Goal: Task Accomplishment & Management: Manage account settings

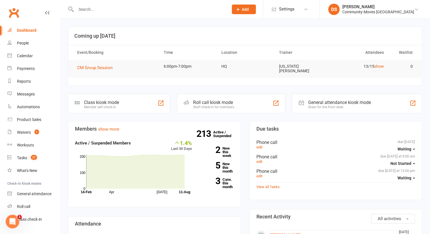
click at [158, 13] on input "text" at bounding box center [149, 9] width 150 height 8
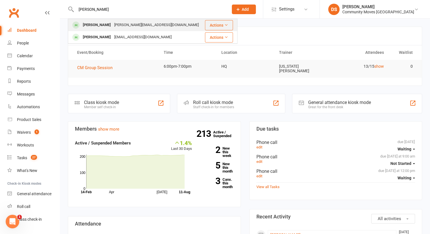
type input "[PERSON_NAME]"
click at [148, 26] on div "[PERSON_NAME][EMAIL_ADDRESS][DOMAIN_NAME]" at bounding box center [157, 25] width 88 height 8
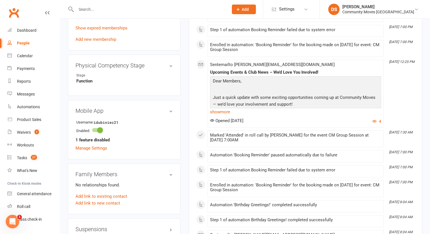
scroll to position [399, 0]
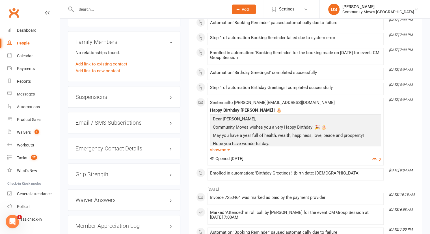
click at [109, 94] on h3 "Suspensions" at bounding box center [124, 97] width 97 height 6
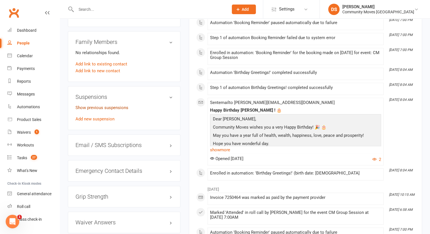
click at [110, 105] on link "Show previous suspensions" at bounding box center [102, 107] width 53 height 5
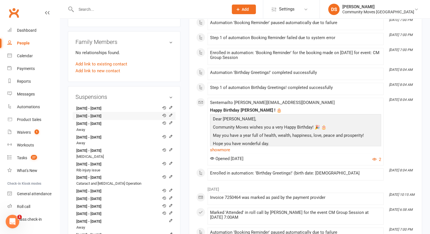
scroll to position [531, 0]
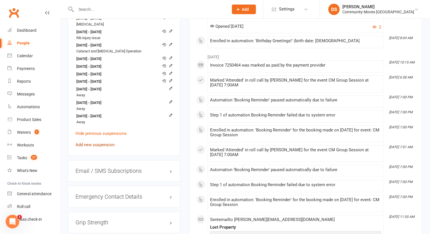
click at [96, 142] on link "Add new suspension" at bounding box center [95, 144] width 39 height 5
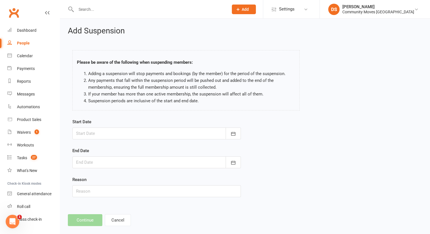
click at [114, 124] on div "Start Date [DATE] Sun Mon Tue Wed Thu Fri Sat 31 27 28 29 30 31 01 02 32 03 04 …" at bounding box center [156, 128] width 169 height 21
click at [114, 135] on div at bounding box center [156, 133] width 169 height 12
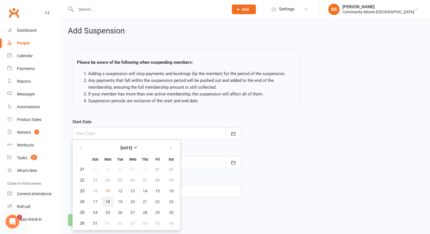
click at [106, 197] on button "18" at bounding box center [108, 201] width 12 height 10
type input "[DATE]"
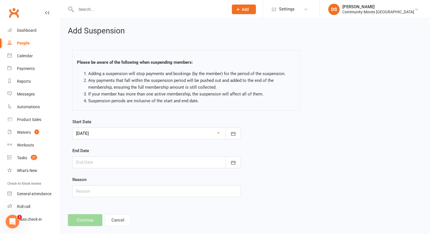
click at [104, 163] on div at bounding box center [156, 162] width 169 height 12
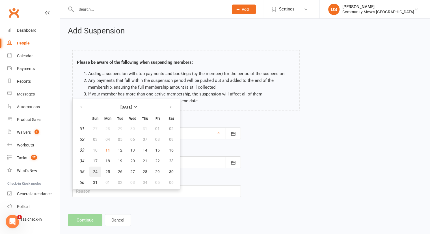
click at [94, 170] on span "24" at bounding box center [95, 171] width 5 height 5
type input "[DATE]"
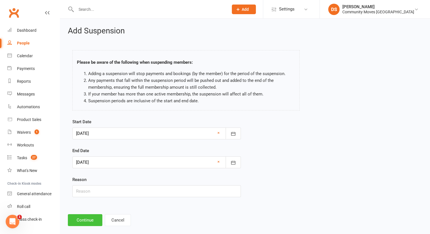
click at [93, 216] on button "Continue" at bounding box center [85, 220] width 35 height 12
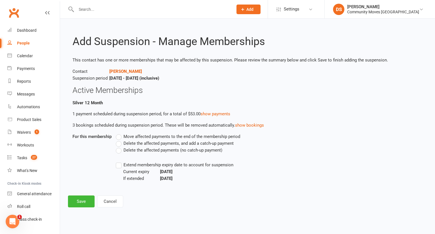
click at [128, 149] on span "Delete the affected payments (no catch-up payment)" at bounding box center [172, 150] width 99 height 6
click at [119, 147] on input "Delete the affected payments (no catch-up payment)" at bounding box center [118, 147] width 4 height 0
click at [80, 201] on button "Save" at bounding box center [81, 201] width 27 height 12
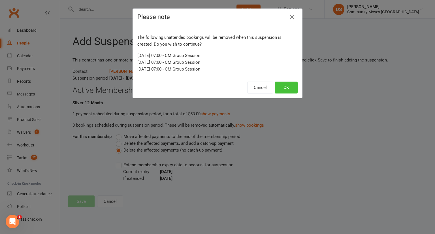
click at [284, 84] on button "OK" at bounding box center [285, 87] width 23 height 12
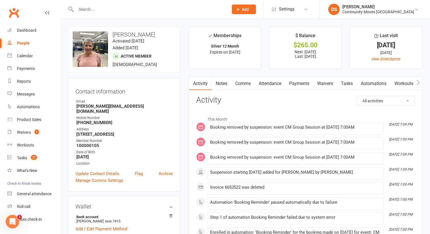
click at [129, 9] on input "text" at bounding box center [149, 9] width 150 height 8
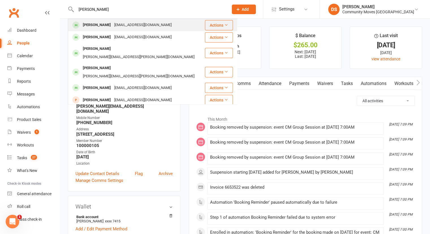
type input "[PERSON_NAME]"
click at [129, 25] on div "[EMAIL_ADDRESS][DOMAIN_NAME]" at bounding box center [143, 25] width 61 height 8
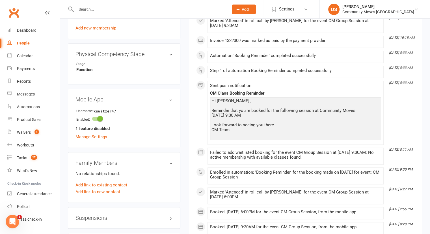
scroll to position [396, 0]
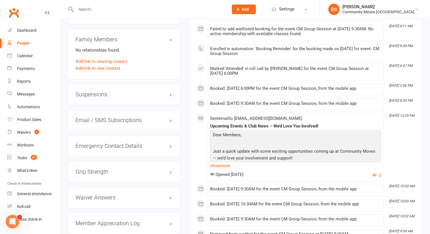
click at [104, 102] on div "Suspensions" at bounding box center [124, 94] width 113 height 22
click at [104, 97] on h3 "Suspensions" at bounding box center [124, 94] width 97 height 6
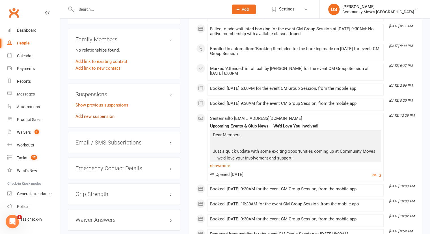
click at [98, 116] on link "Add new suspension" at bounding box center [95, 116] width 39 height 5
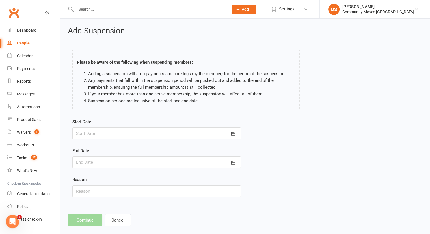
click at [137, 132] on div at bounding box center [156, 133] width 169 height 12
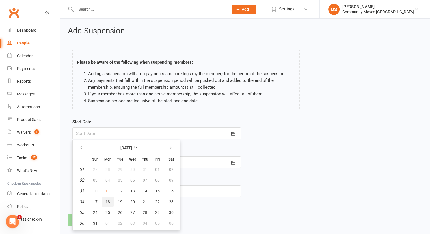
click at [108, 199] on span "18" at bounding box center [108, 201] width 5 height 5
type input "[DATE]"
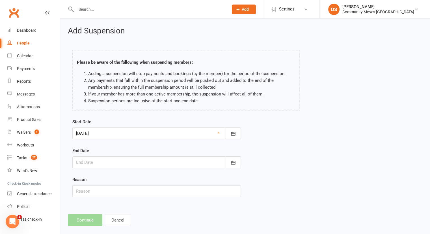
click at [114, 161] on div at bounding box center [156, 162] width 169 height 12
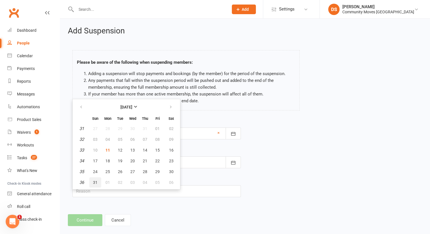
click at [96, 180] on span "31" at bounding box center [95, 182] width 5 height 5
type input "[DATE]"
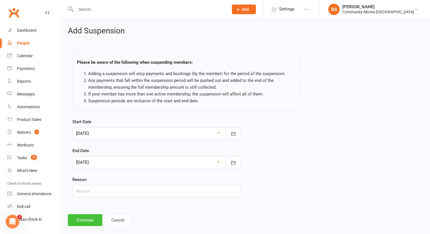
click at [93, 222] on button "Continue" at bounding box center [85, 220] width 35 height 12
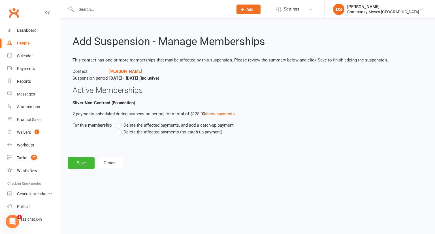
click at [130, 132] on span "Delete the affected payments (no catch-up payment)" at bounding box center [172, 131] width 99 height 6
click at [119, 128] on input "Delete the affected payments (no catch-up payment)" at bounding box center [118, 128] width 4 height 0
click at [76, 163] on button "Save" at bounding box center [81, 163] width 27 height 12
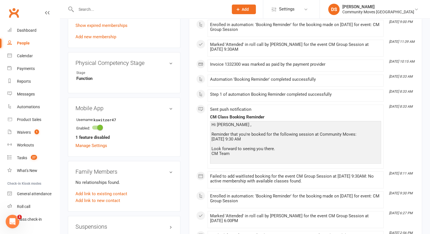
scroll to position [396, 0]
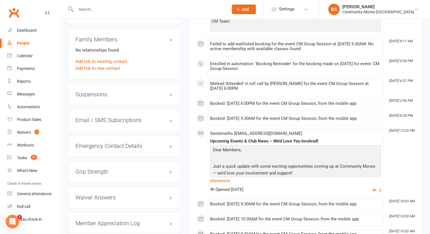
drag, startPoint x: 127, startPoint y: 88, endPoint x: 127, endPoint y: 93, distance: 5.1
click at [127, 88] on div "Suspensions" at bounding box center [124, 94] width 113 height 22
click at [127, 93] on h3 "Suspensions" at bounding box center [124, 94] width 97 height 6
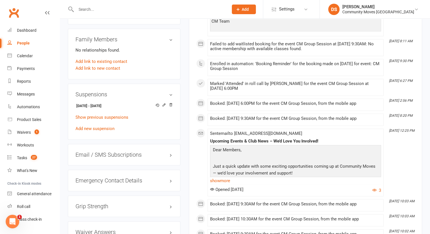
click at [158, 13] on input "text" at bounding box center [149, 9] width 150 height 8
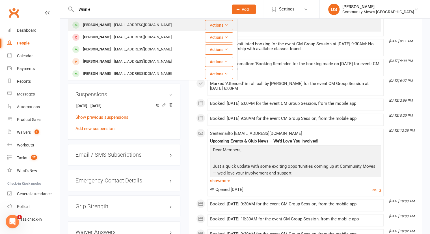
type input "Winnie"
click at [122, 23] on div "[EMAIL_ADDRESS][DOMAIN_NAME]" at bounding box center [143, 25] width 61 height 8
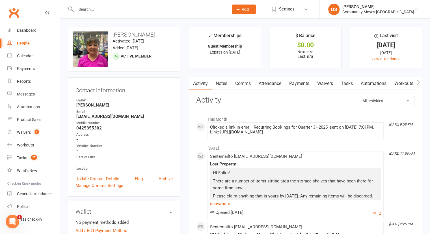
click at [301, 84] on link "Payments" at bounding box center [299, 83] width 28 height 13
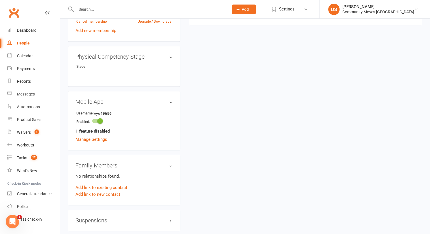
scroll to position [396, 0]
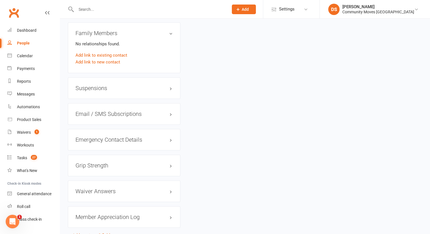
click at [91, 82] on div "Suspensions" at bounding box center [124, 88] width 113 height 22
click at [91, 87] on h3 "Suspensions" at bounding box center [124, 88] width 97 height 6
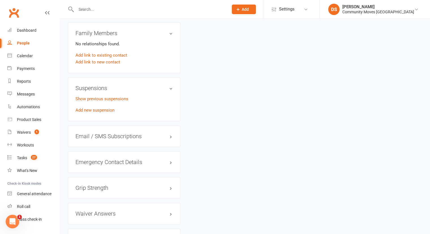
click at [95, 107] on div "Show previous suspensions Add new suspension" at bounding box center [124, 104] width 97 height 18
click at [95, 108] on link "Add new suspension" at bounding box center [95, 110] width 39 height 5
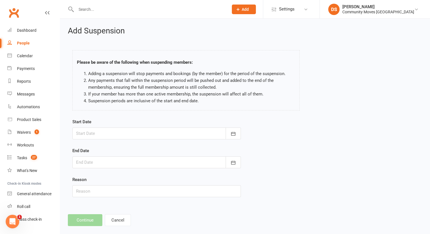
click at [132, 131] on div at bounding box center [156, 133] width 169 height 12
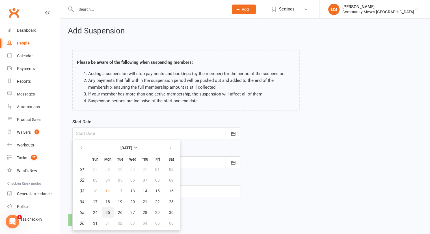
click at [108, 210] on span "25" at bounding box center [108, 212] width 5 height 5
type input "[DATE]"
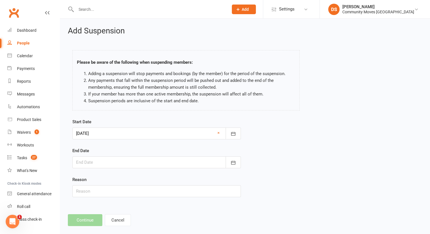
click at [111, 162] on div at bounding box center [156, 162] width 169 height 12
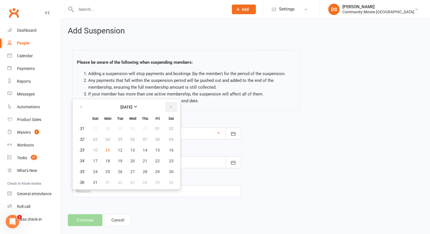
click at [172, 107] on button "button" at bounding box center [171, 107] width 12 height 10
click at [95, 137] on span "07" at bounding box center [95, 139] width 5 height 5
type input "[DATE]"
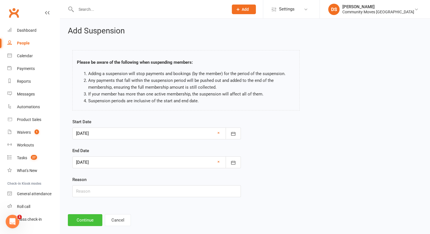
click at [87, 218] on button "Continue" at bounding box center [85, 220] width 35 height 12
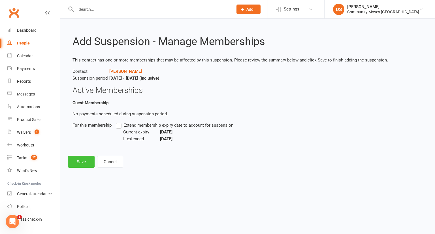
click at [79, 162] on button "Save" at bounding box center [81, 162] width 27 height 12
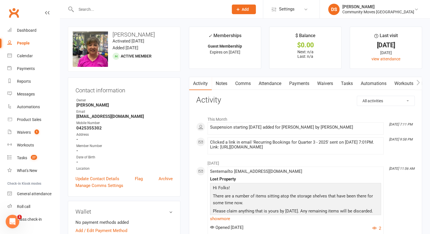
scroll to position [132, 0]
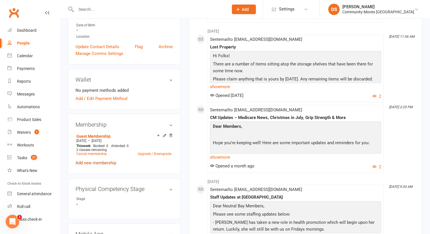
click at [99, 162] on link "Add new membership" at bounding box center [96, 162] width 41 height 5
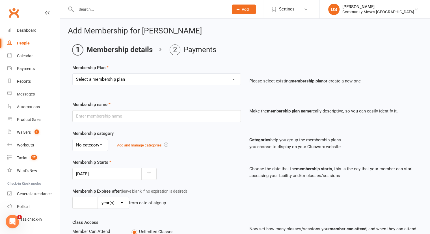
scroll to position [125, 0]
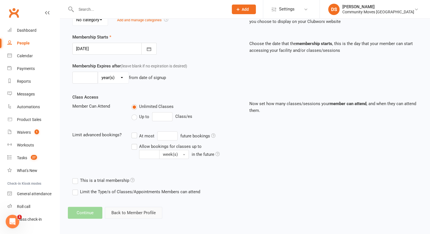
click at [128, 212] on button "Back to Member Profile" at bounding box center [133, 213] width 57 height 12
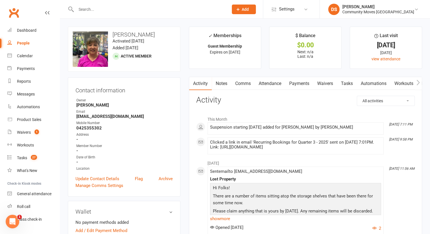
click at [92, 8] on input "text" at bounding box center [149, 9] width 150 height 8
type input "[PERSON_NAME]"
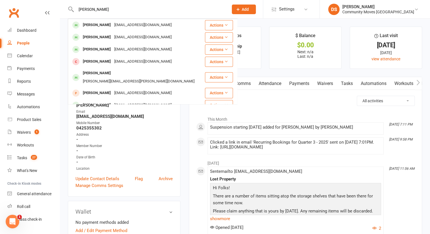
click at [97, 23] on div "[PERSON_NAME]" at bounding box center [96, 25] width 31 height 8
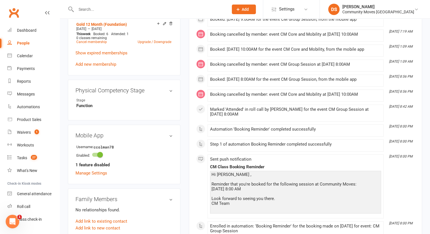
scroll to position [396, 0]
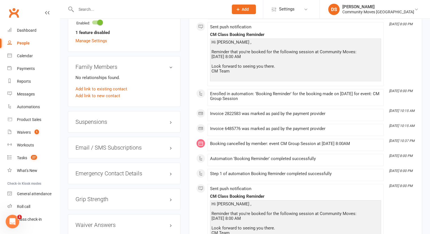
click at [105, 120] on h3 "Suspensions" at bounding box center [124, 122] width 97 height 6
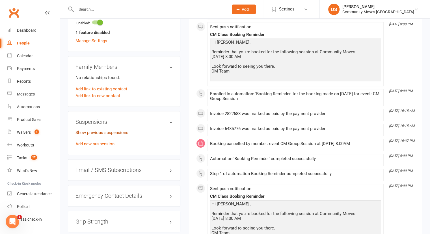
click at [103, 132] on link "Show previous suspensions" at bounding box center [102, 132] width 53 height 5
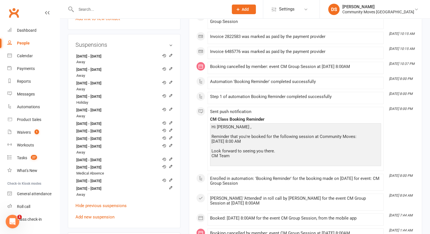
scroll to position [477, 0]
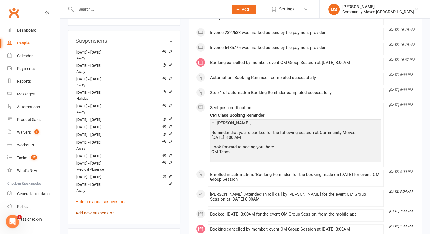
click at [102, 212] on link "Add new suspension" at bounding box center [95, 212] width 39 height 5
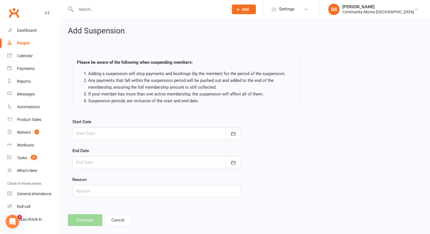
click at [103, 130] on div at bounding box center [156, 133] width 169 height 12
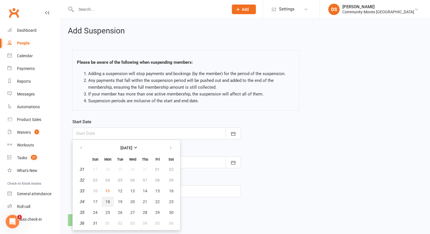
click at [108, 202] on span "18" at bounding box center [108, 201] width 5 height 5
type input "[DATE]"
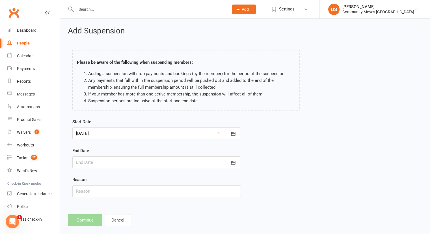
click at [151, 163] on div at bounding box center [156, 162] width 169 height 12
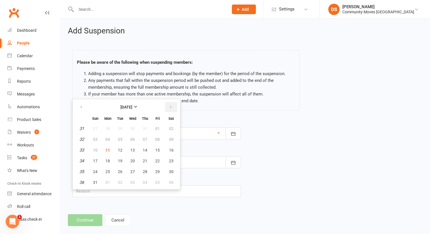
click at [171, 102] on button "button" at bounding box center [171, 107] width 12 height 10
drag, startPoint x: 83, startPoint y: 107, endPoint x: 92, endPoint y: 110, distance: 9.9
click at [83, 107] on icon "button" at bounding box center [81, 107] width 4 height 5
click at [304, 139] on div "Start Date [DATE] [DATE] Sun Mon Tue Wed Thu Fri Sat 31 27 28 29 30 31 01 02 32…" at bounding box center [245, 161] width 354 height 87
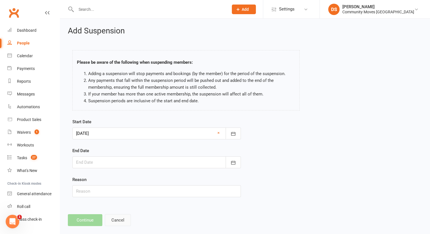
click at [127, 222] on button "Cancel" at bounding box center [118, 220] width 26 height 12
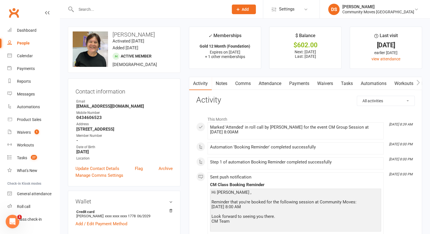
click at [183, 9] on input "text" at bounding box center [149, 9] width 150 height 8
type input "[PERSON_NAME]"
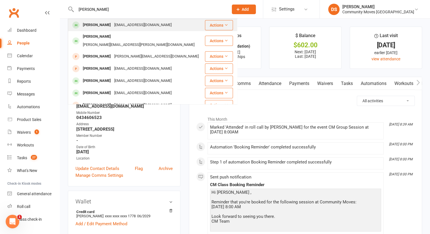
click at [124, 28] on div "[EMAIL_ADDRESS][DOMAIN_NAME]" at bounding box center [143, 25] width 61 height 8
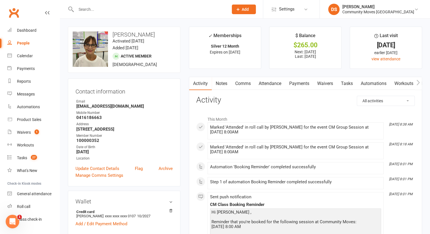
click at [278, 85] on link "Attendance" at bounding box center [270, 83] width 31 height 13
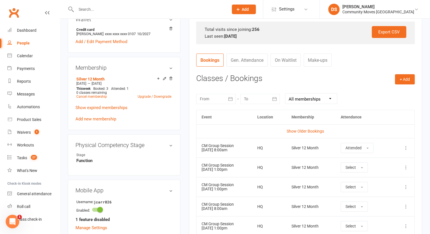
scroll to position [264, 0]
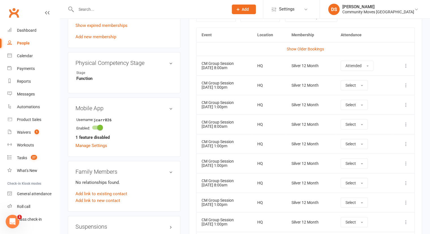
click at [405, 123] on icon at bounding box center [406, 124] width 6 height 6
click at [375, 158] on link "Remove booking" at bounding box center [381, 157] width 56 height 11
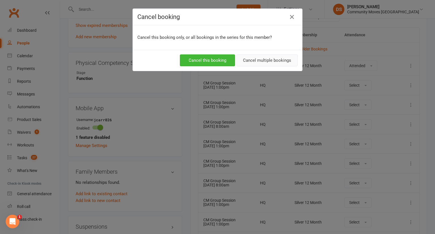
click at [258, 56] on button "Cancel multiple bookings" at bounding box center [266, 60] width 61 height 12
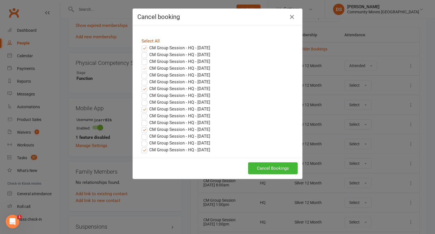
click at [151, 40] on link "Select All" at bounding box center [150, 40] width 18 height 5
click at [142, 75] on label "CM Group Session - HQ - [DATE]" at bounding box center [175, 75] width 68 height 7
click at [141, 72] on input "CM Group Session - HQ - [DATE]" at bounding box center [139, 72] width 4 height 0
click at [141, 82] on label "CM Group Session - HQ - [DATE]" at bounding box center [175, 81] width 68 height 7
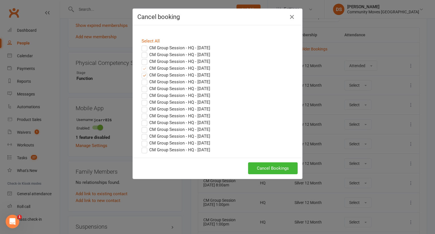
click at [141, 78] on input "CM Group Session - HQ - [DATE]" at bounding box center [139, 78] width 4 height 0
click at [262, 168] on button "Cancel Bookings" at bounding box center [273, 168] width 50 height 12
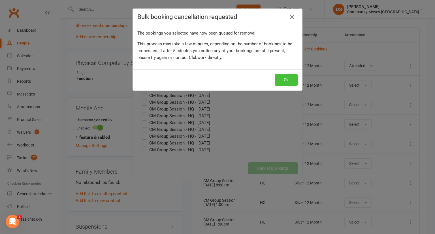
click at [286, 75] on button "Ok" at bounding box center [286, 80] width 23 height 12
